Goal: Find specific page/section

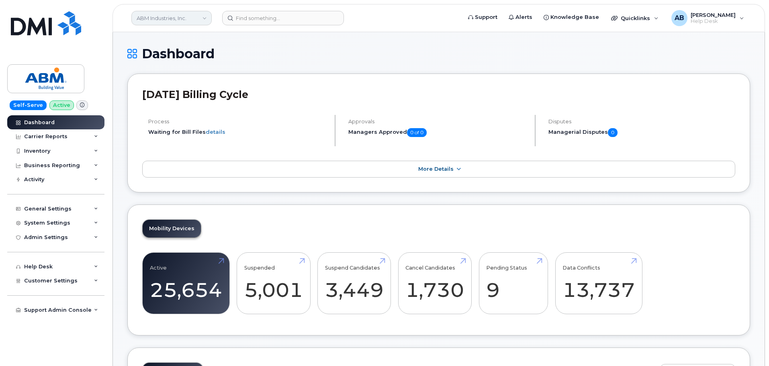
click at [196, 16] on link "ABM Industries, Inc." at bounding box center [171, 18] width 80 height 14
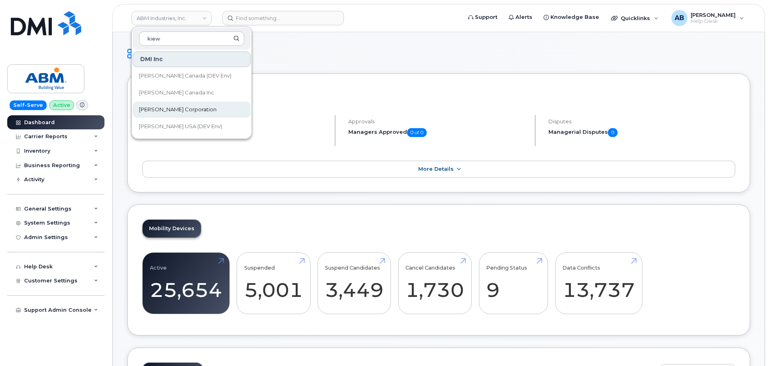
type input "kiew"
click at [179, 107] on span "[PERSON_NAME] Corporation" at bounding box center [178, 110] width 78 height 8
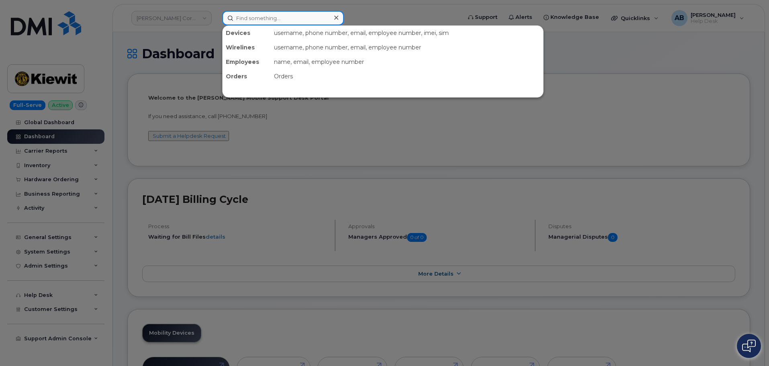
click at [278, 19] on input at bounding box center [283, 18] width 122 height 14
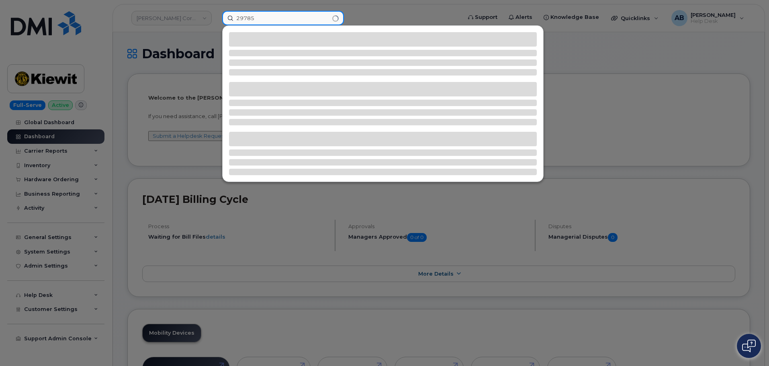
type input "29785"
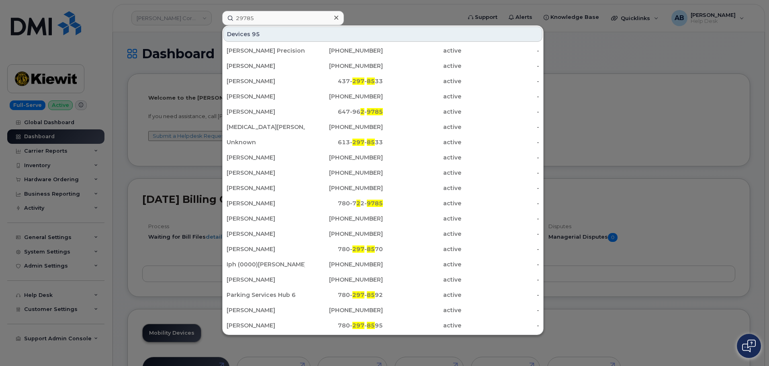
click at [366, 15] on div at bounding box center [384, 183] width 769 height 366
